Goal: Task Accomplishment & Management: Use online tool/utility

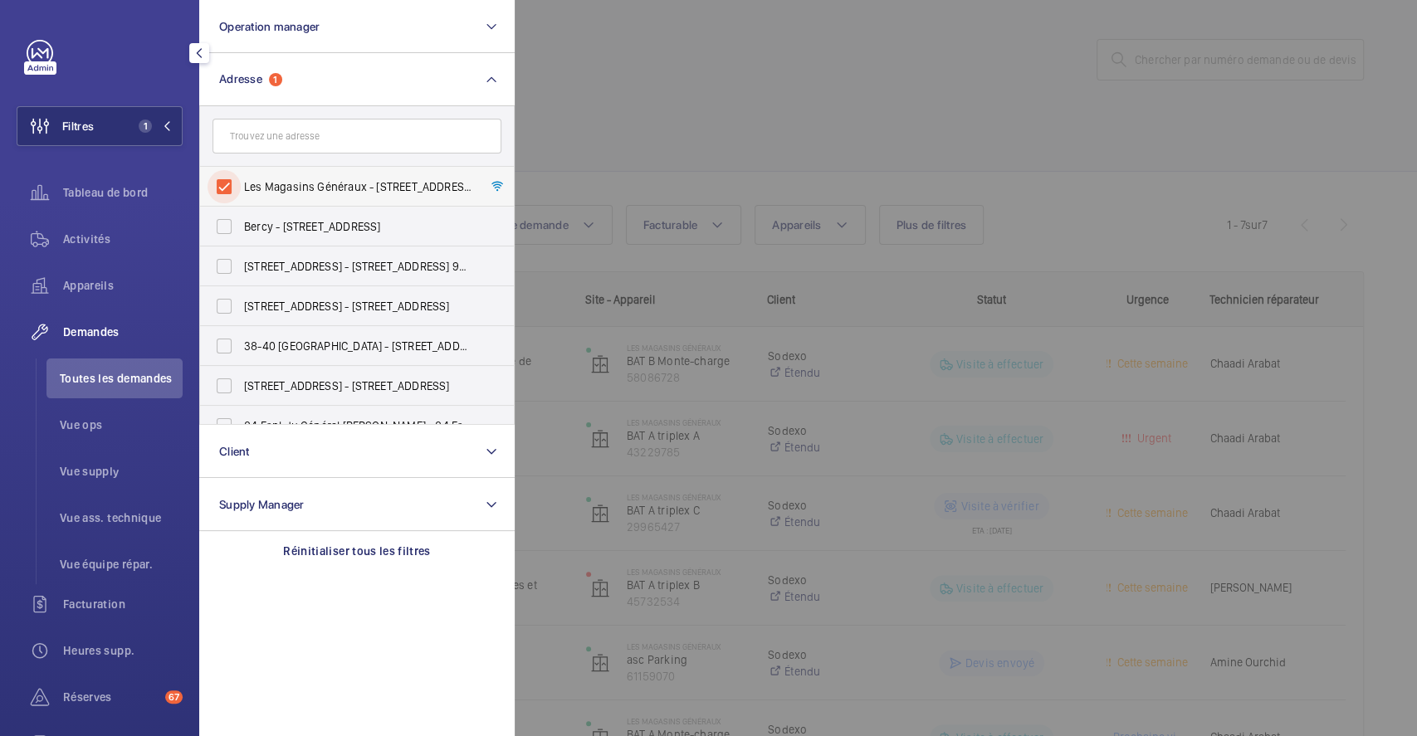
click at [212, 178] on input "Les Magasins Généraux - [STREET_ADDRESS]" at bounding box center [224, 186] width 33 height 33
checkbox input "false"
drag, startPoint x: 752, startPoint y: 100, endPoint x: 503, endPoint y: 120, distance: 249.9
click at [755, 99] on div at bounding box center [1223, 368] width 1417 height 736
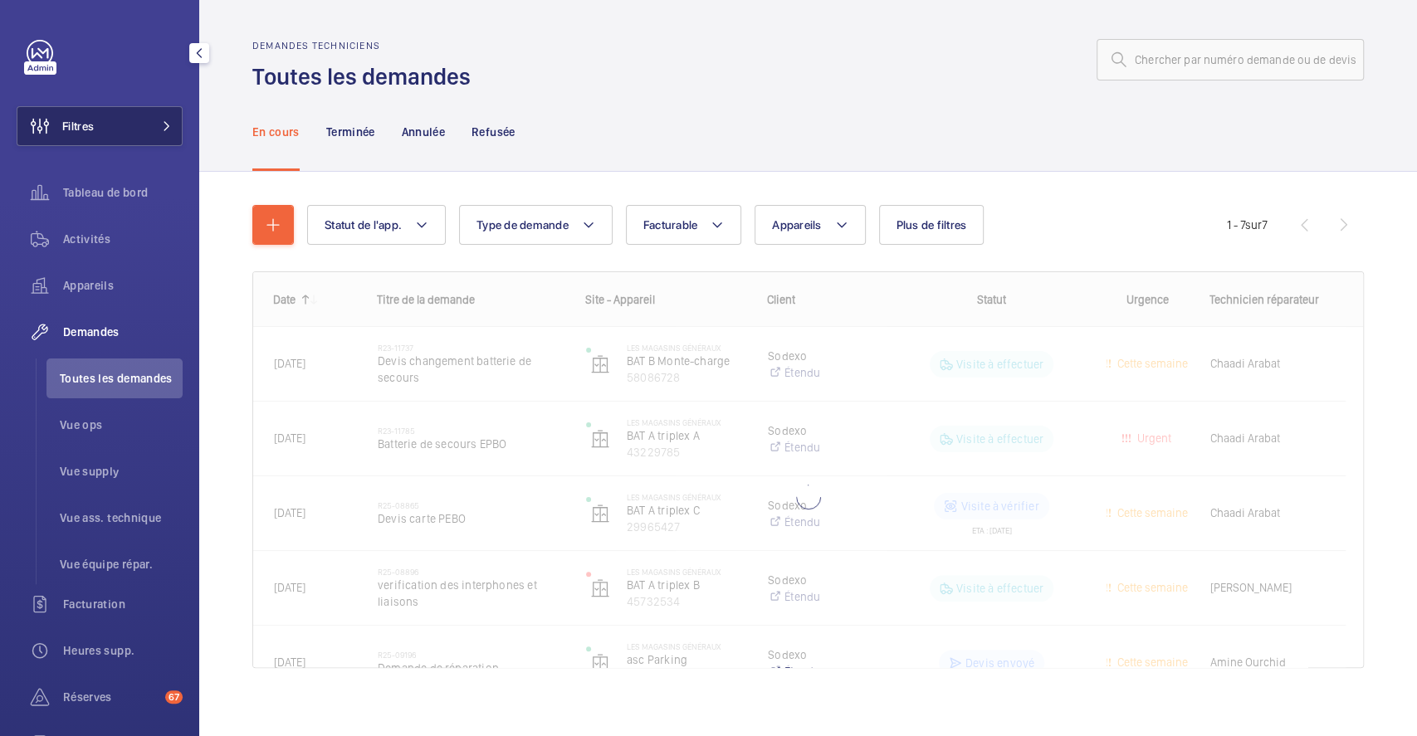
click at [108, 124] on button "Filtres" at bounding box center [100, 126] width 166 height 40
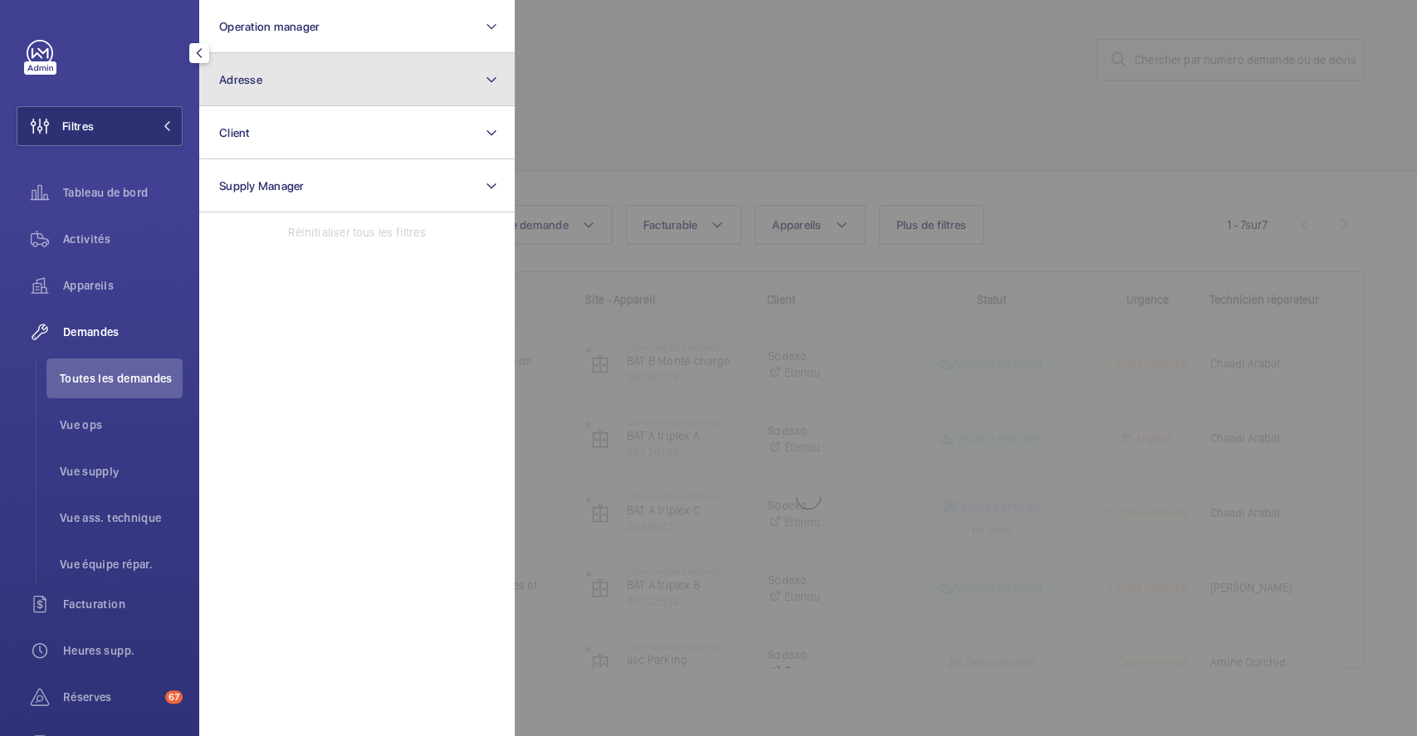
click at [359, 70] on button "Adresse" at bounding box center [356, 79] width 315 height 53
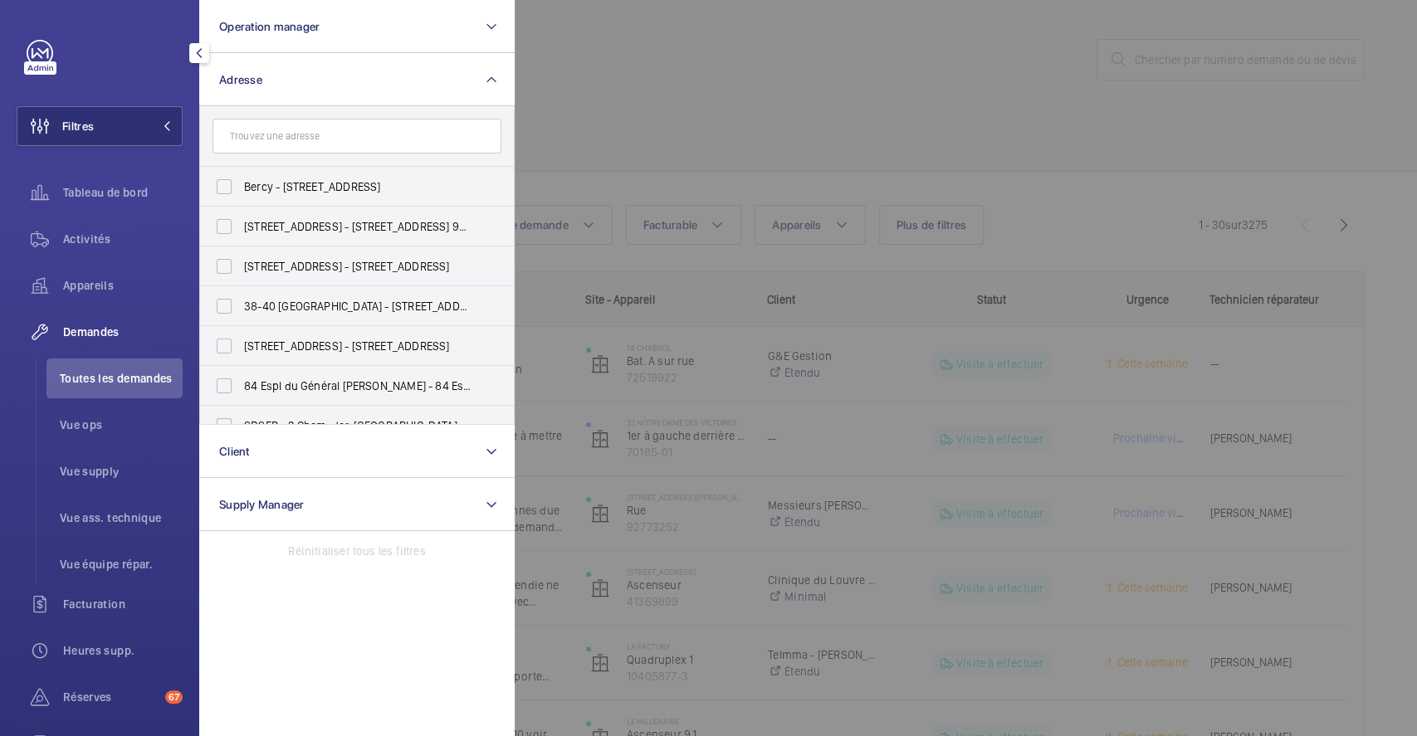
click at [349, 134] on input "text" at bounding box center [356, 136] width 289 height 35
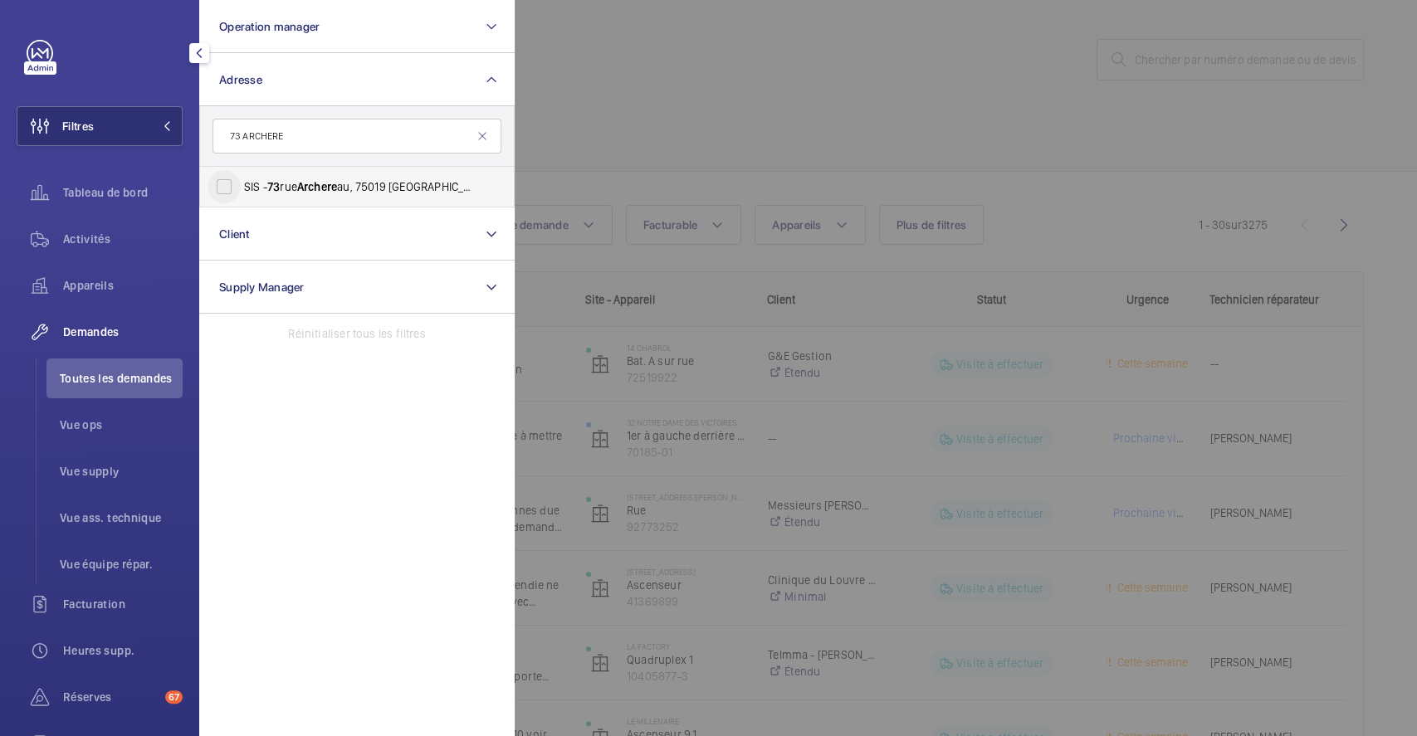
type input "73 ARCHERE"
drag, startPoint x: 234, startPoint y: 184, endPoint x: 403, endPoint y: 176, distance: 169.5
click at [233, 185] on input "SIS - [STREET_ADDRESS]" at bounding box center [224, 186] width 33 height 33
checkbox input "true"
click at [806, 131] on div at bounding box center [1223, 368] width 1417 height 736
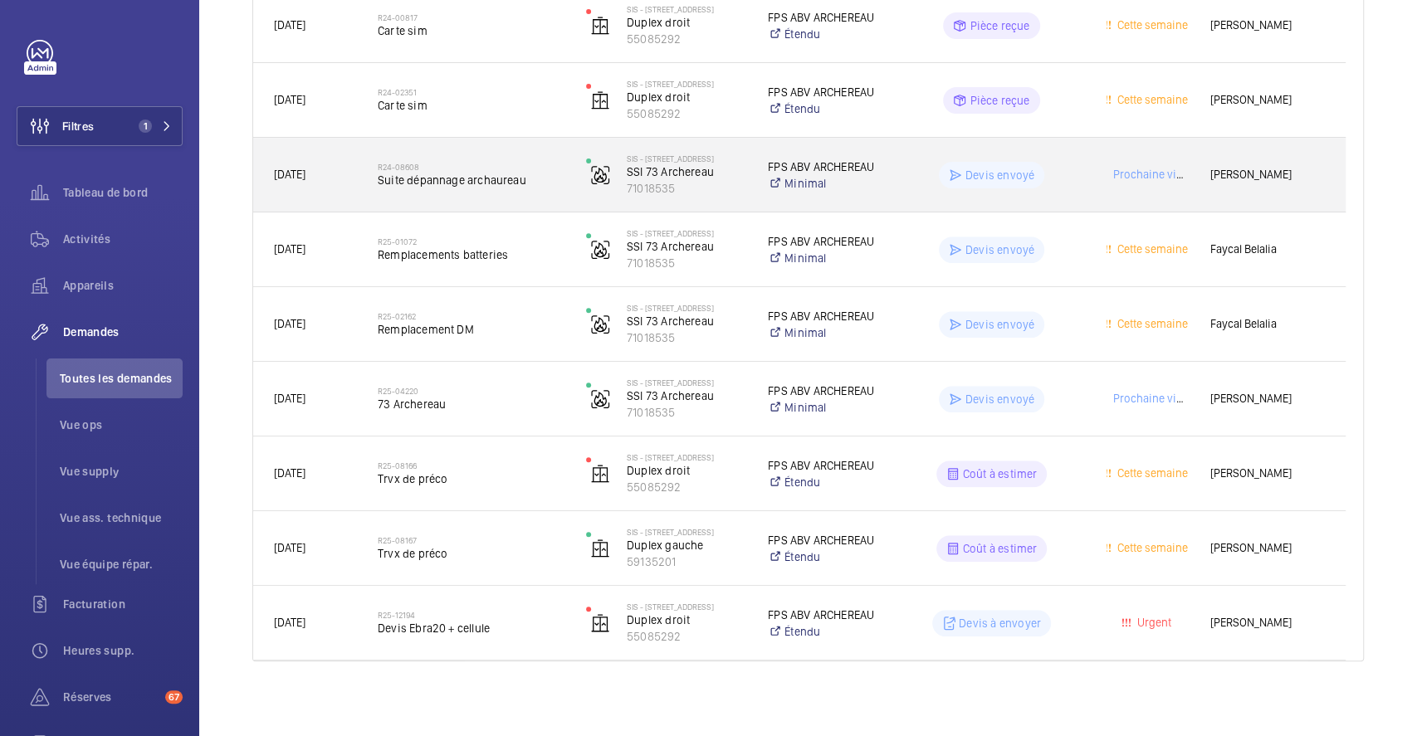
scroll to position [344, 0]
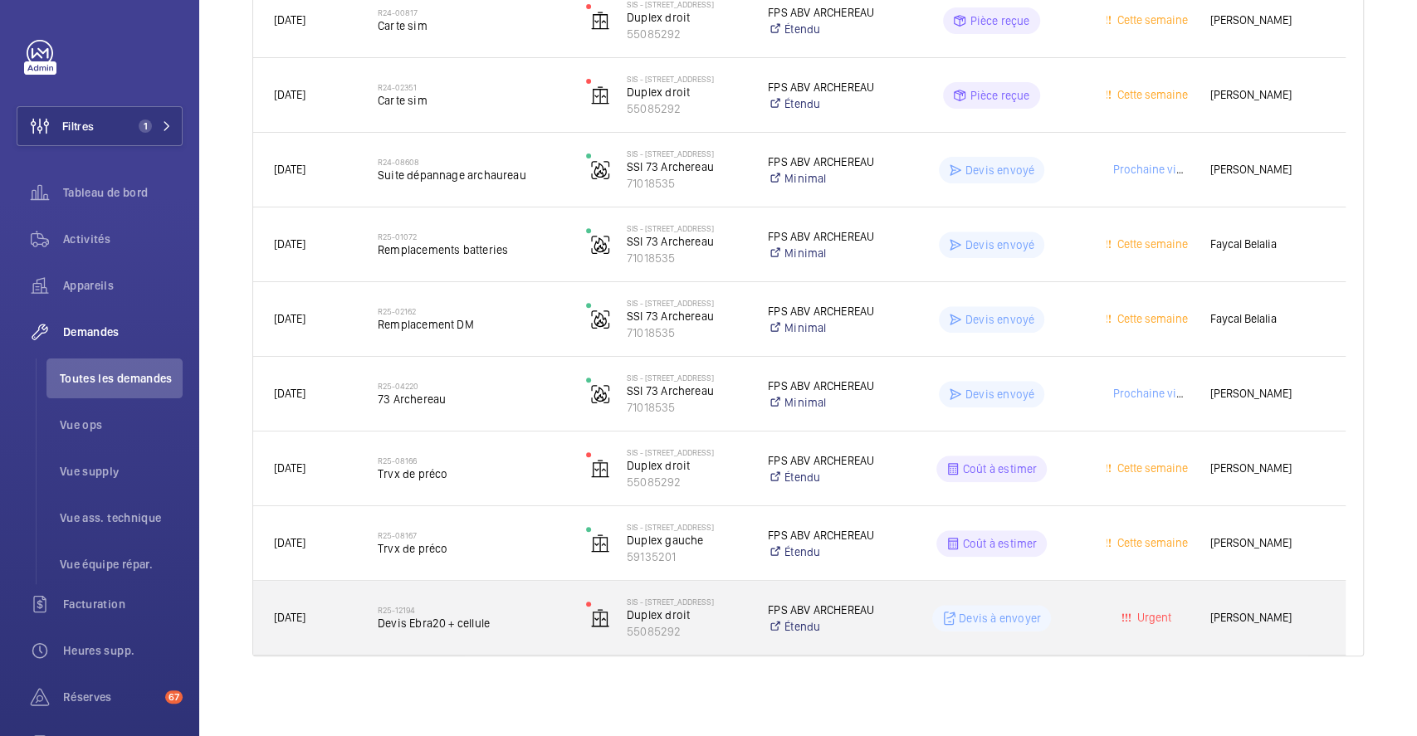
click at [515, 600] on div "R25-12194 [PERSON_NAME] Ebra20 + cellule" at bounding box center [471, 618] width 187 height 48
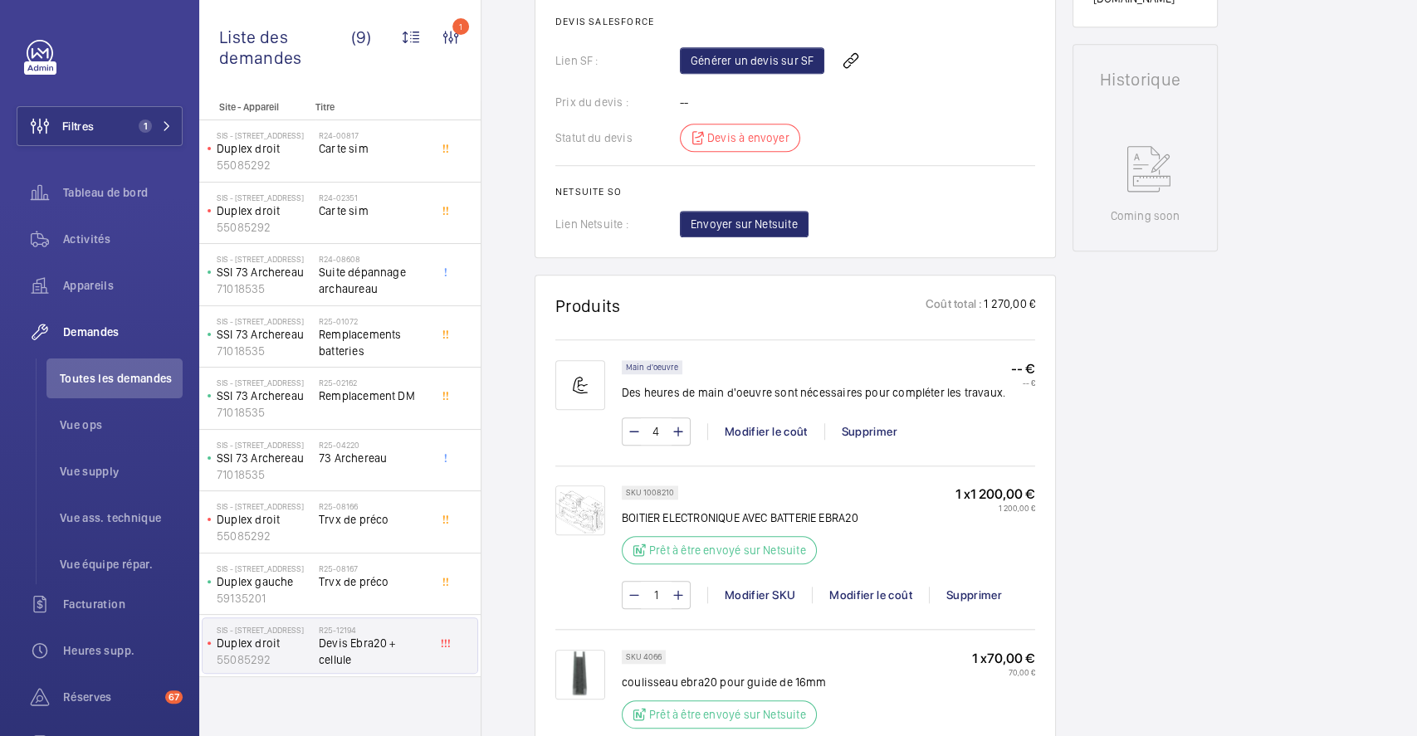
scroll to position [522, 0]
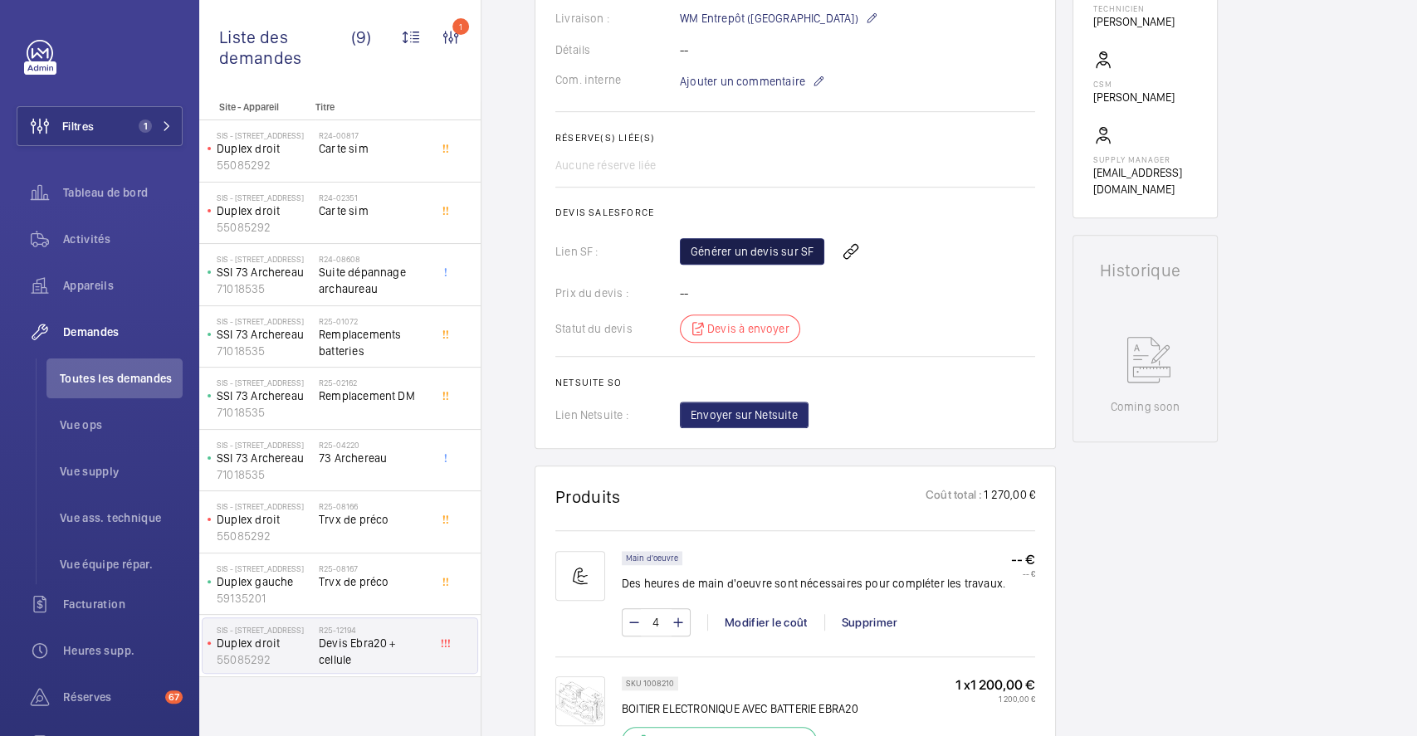
click at [767, 242] on link "Générer un devis sur SF" at bounding box center [752, 251] width 144 height 27
